Goal: Complete application form: Complete application form

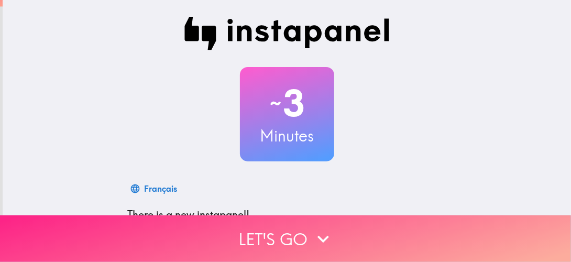
click at [329, 228] on icon "button" at bounding box center [323, 238] width 23 height 23
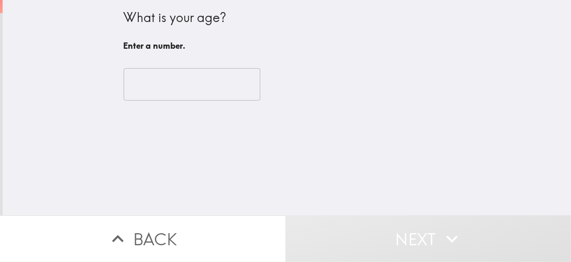
click at [182, 84] on input "number" at bounding box center [192, 84] width 137 height 32
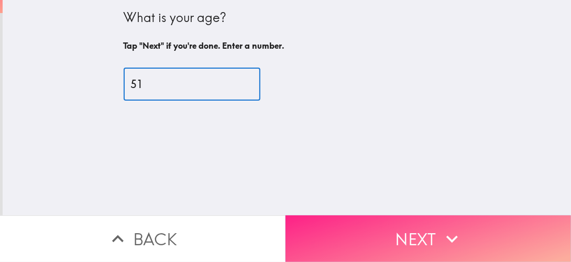
type input "51"
click at [446, 227] on icon "button" at bounding box center [452, 238] width 23 height 23
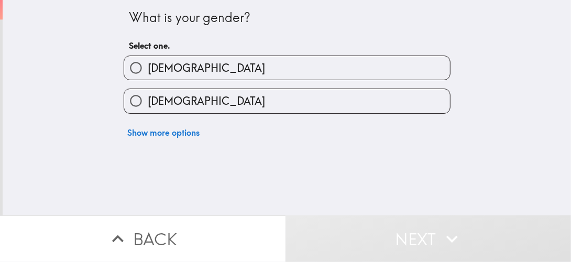
click at [322, 101] on label "[DEMOGRAPHIC_DATA]" at bounding box center [287, 101] width 326 height 24
click at [148, 101] on input "[DEMOGRAPHIC_DATA]" at bounding box center [136, 101] width 24 height 24
radio input "true"
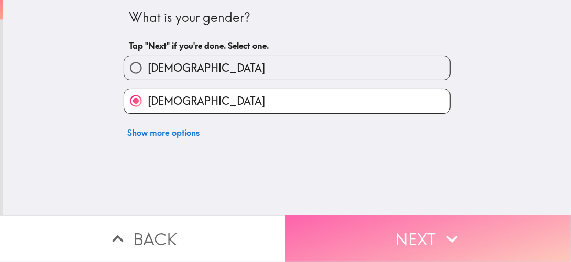
click at [404, 234] on button "Next" at bounding box center [429, 238] width 286 height 47
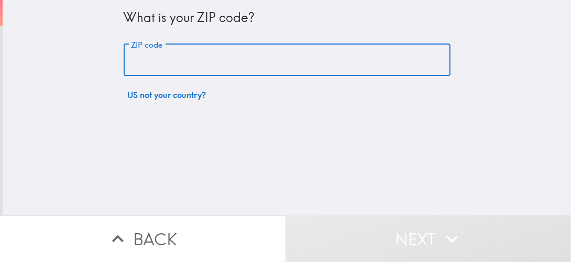
click at [312, 67] on input "ZIP code" at bounding box center [287, 60] width 327 height 32
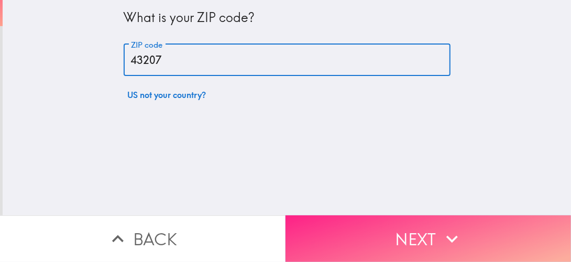
type input "43207"
click at [443, 227] on icon "button" at bounding box center [452, 238] width 23 height 23
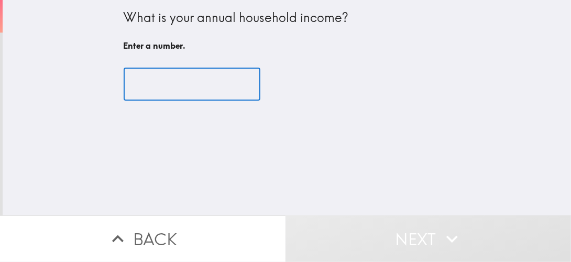
click at [218, 99] on input "number" at bounding box center [192, 84] width 137 height 32
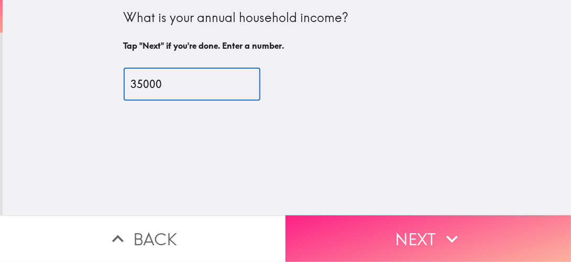
type input "35000"
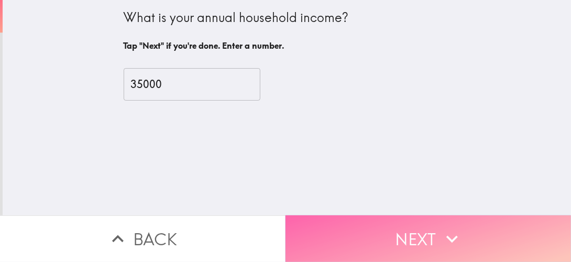
click at [441, 229] on icon "button" at bounding box center [452, 238] width 23 height 23
